Goal: Check status: Check status

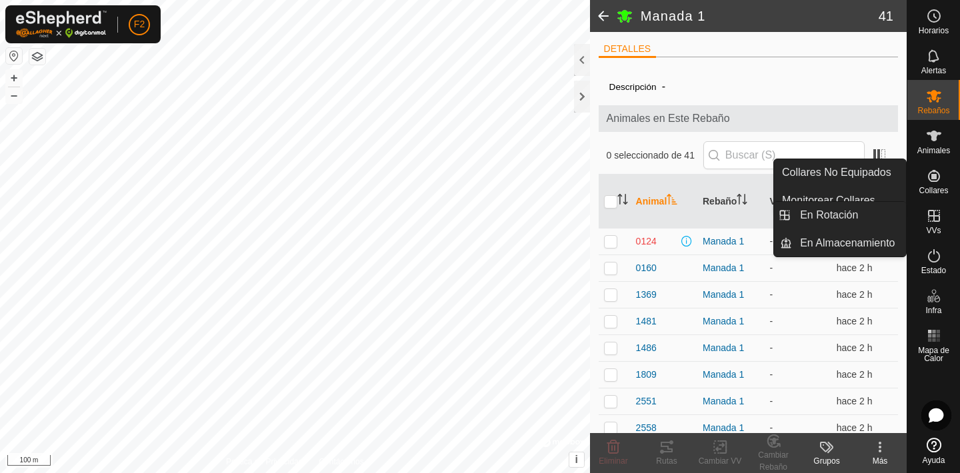
click at [926, 220] on icon at bounding box center [934, 216] width 16 height 16
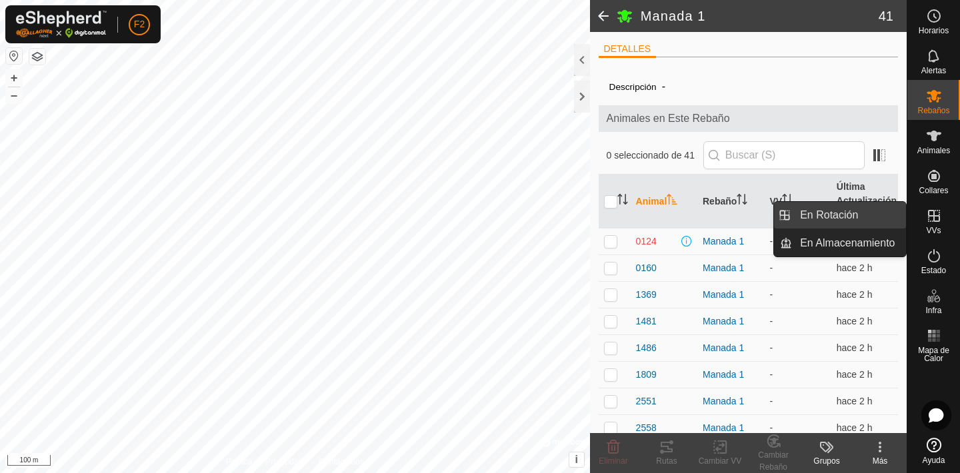
click at [851, 215] on link "En Rotación" at bounding box center [849, 215] width 114 height 27
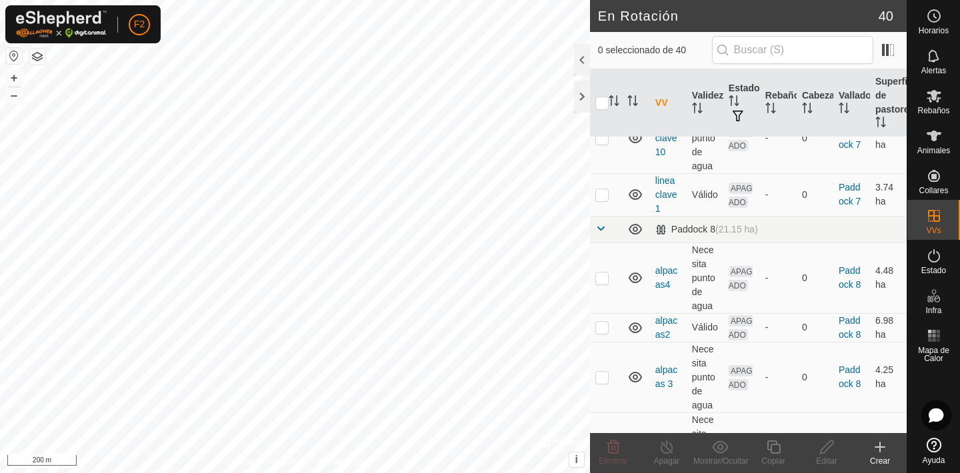
scroll to position [2325, 0]
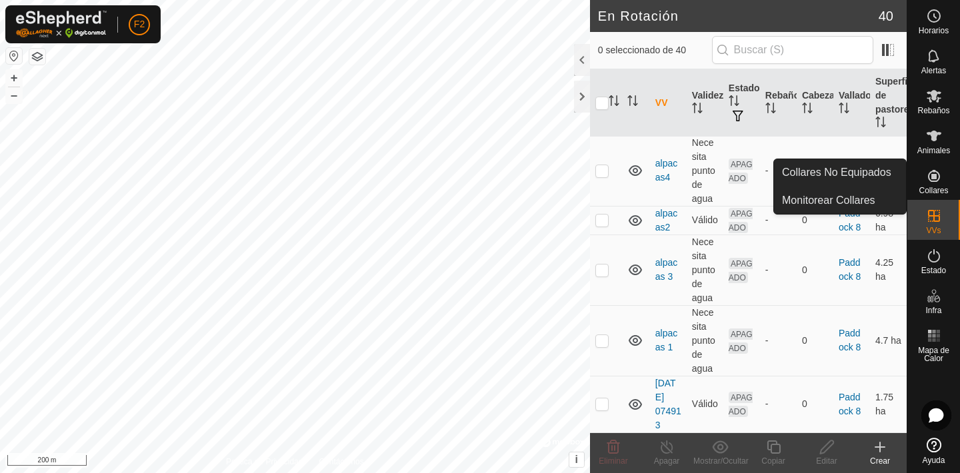
click at [934, 177] on icon at bounding box center [934, 176] width 12 height 12
click at [846, 197] on link "Monitorear Collares" at bounding box center [840, 200] width 132 height 27
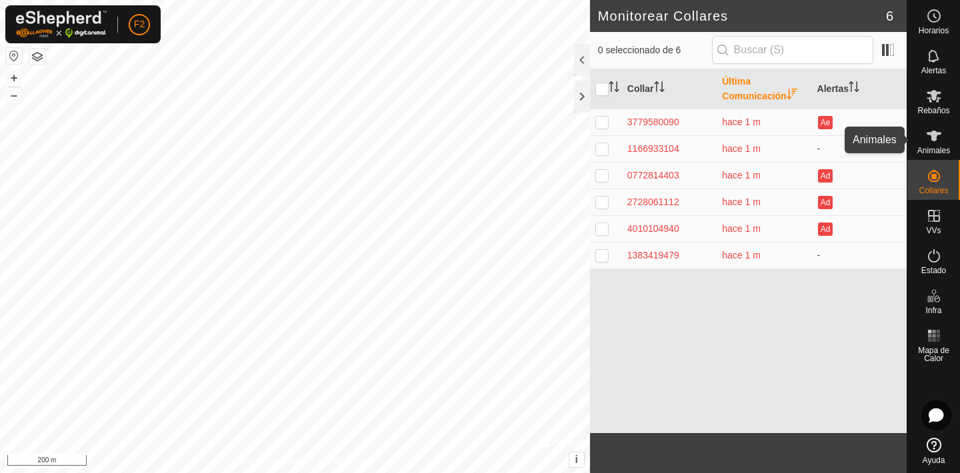
click at [930, 135] on icon at bounding box center [933, 136] width 15 height 11
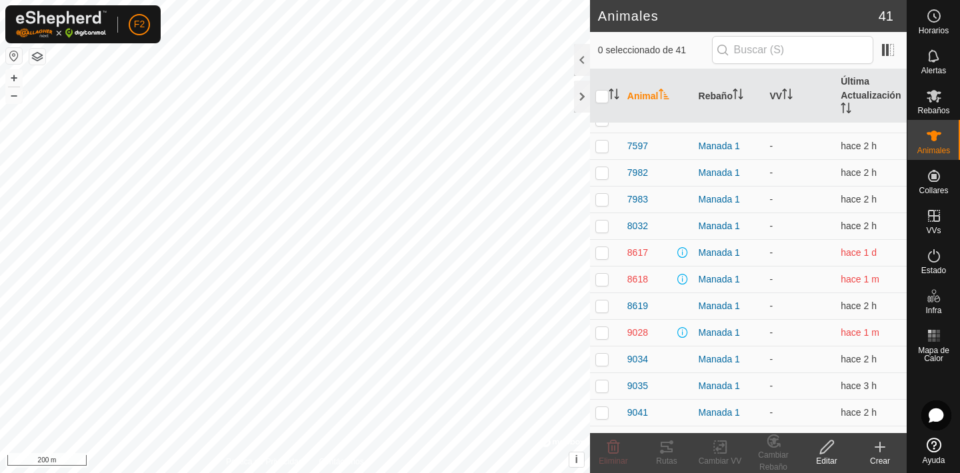
scroll to position [746, 0]
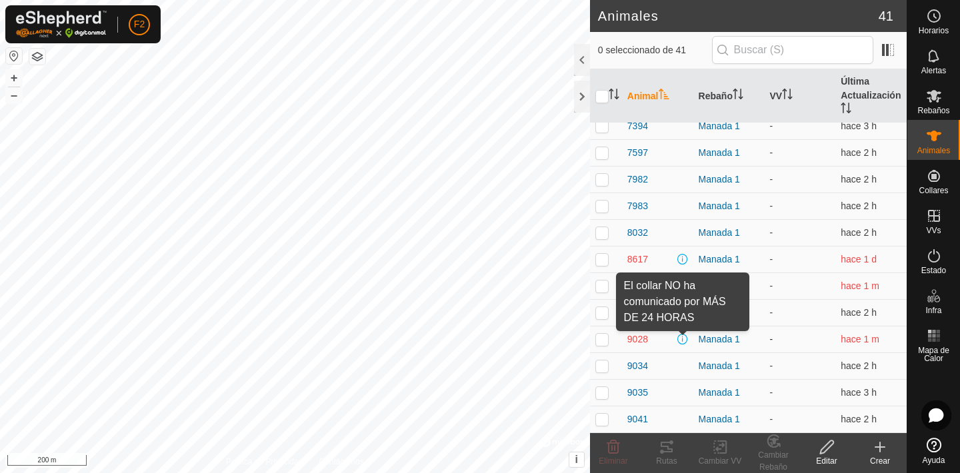
click at [683, 341] on span at bounding box center [682, 339] width 11 height 11
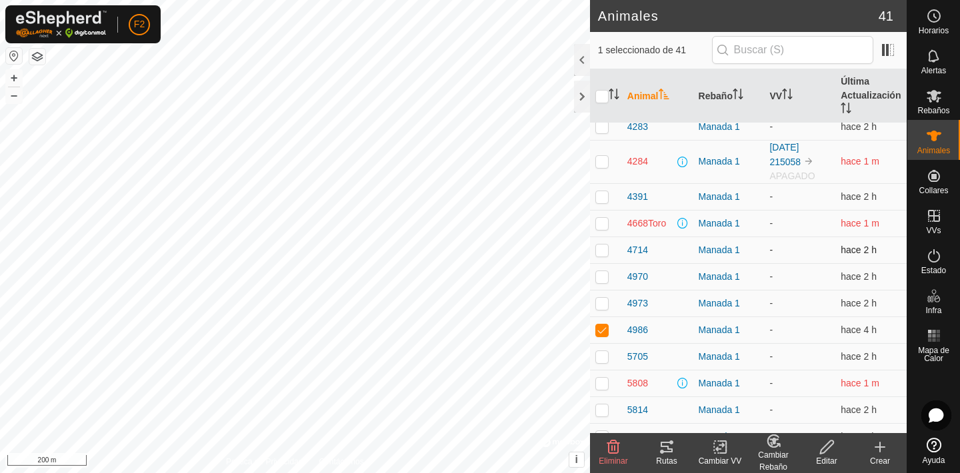
scroll to position [278, 0]
click at [603, 326] on p-checkbox at bounding box center [601, 328] width 13 height 11
checkbox input "false"
